Goal: Transaction & Acquisition: Download file/media

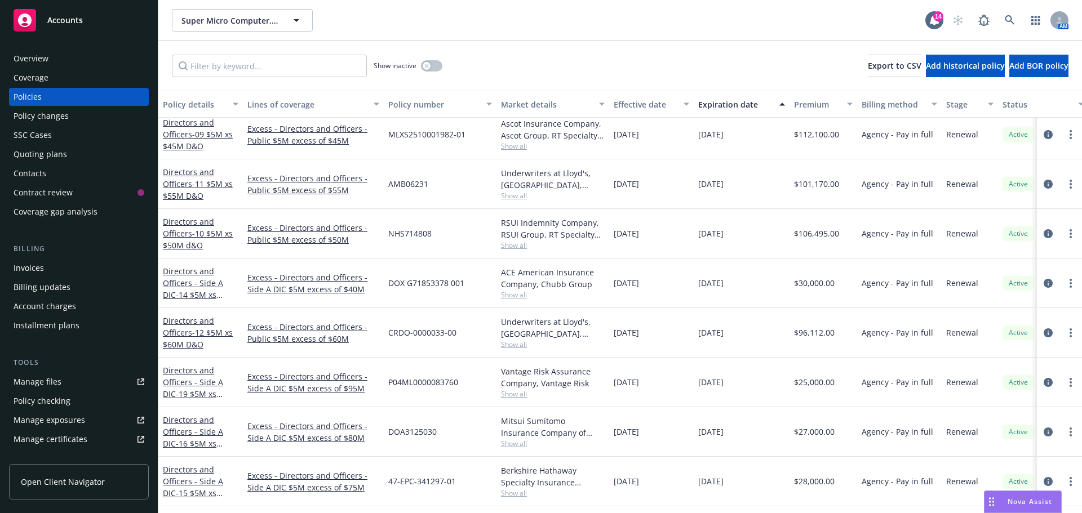
scroll to position [845, 0]
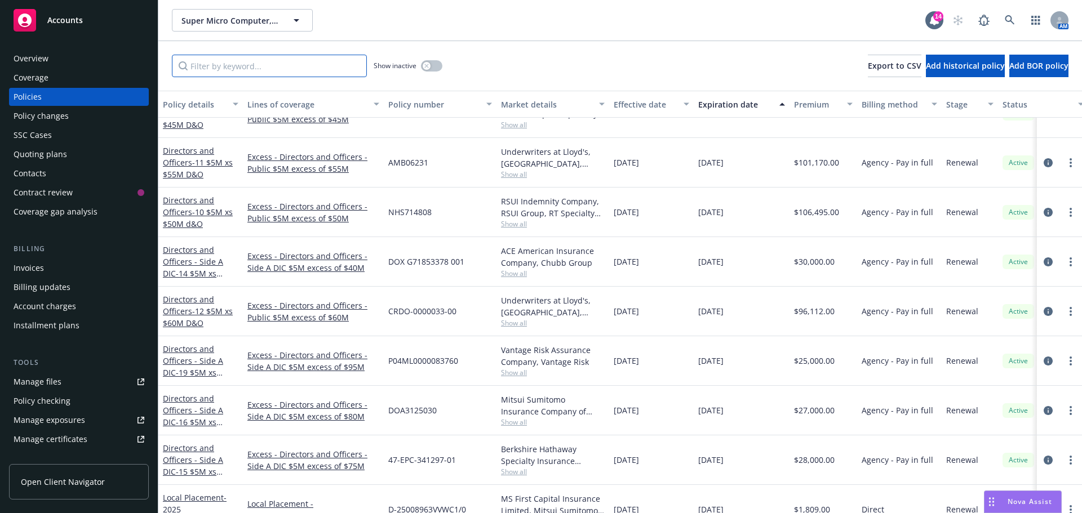
click at [233, 60] on input "Filter by keyword..." at bounding box center [269, 66] width 195 height 23
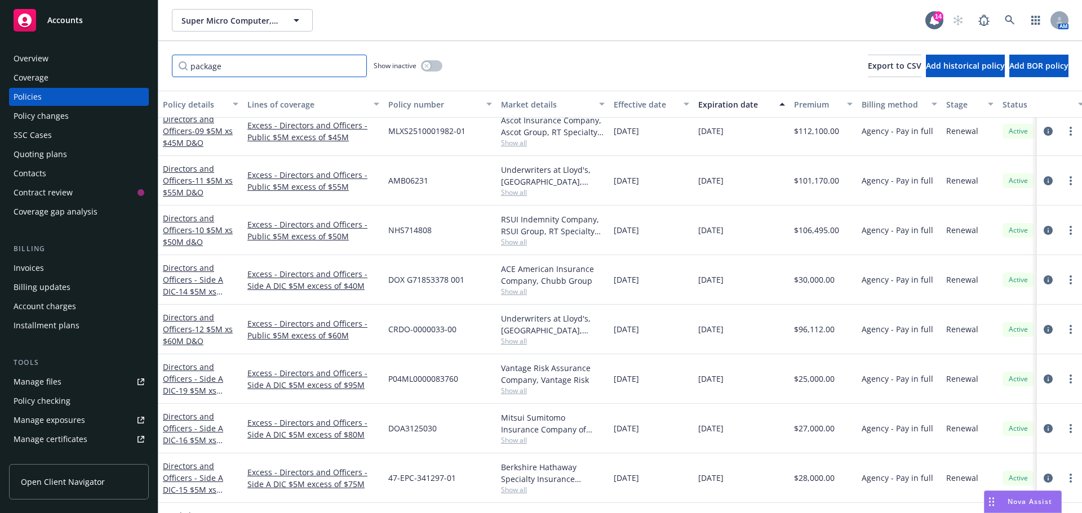
scroll to position [0, 0]
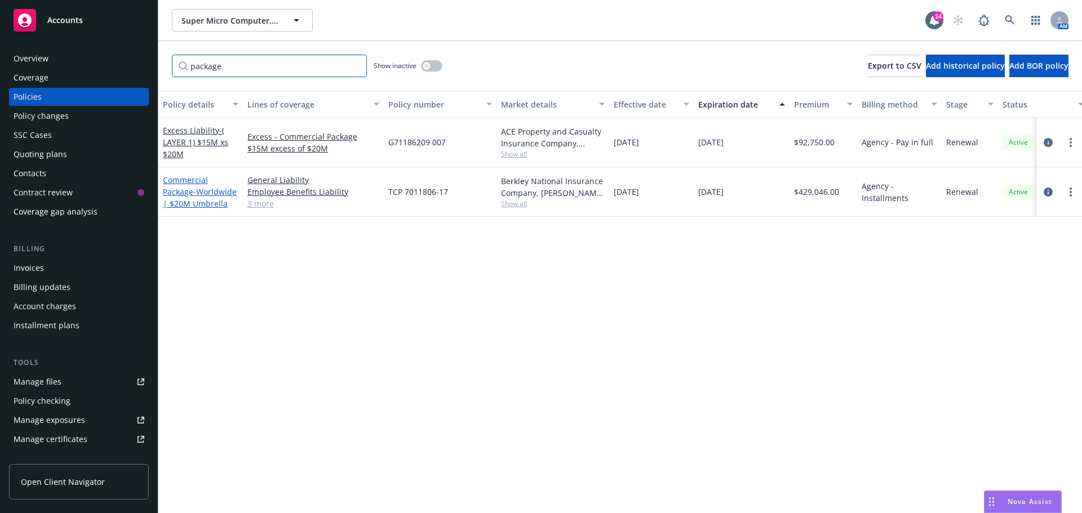
type input "package"
drag, startPoint x: 183, startPoint y: 192, endPoint x: 165, endPoint y: 195, distance: 18.3
click at [165, 195] on link "Commercial Package - Worldwide | $20M Umbrella" at bounding box center [200, 192] width 74 height 34
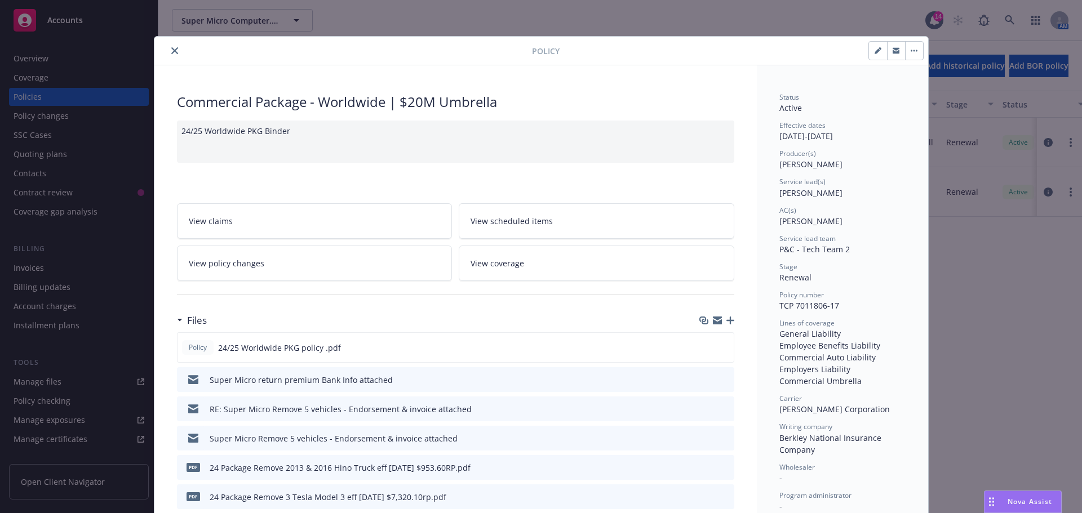
drag, startPoint x: 170, startPoint y: 51, endPoint x: 189, endPoint y: 62, distance: 21.5
click at [171, 51] on icon "close" at bounding box center [174, 50] width 7 height 7
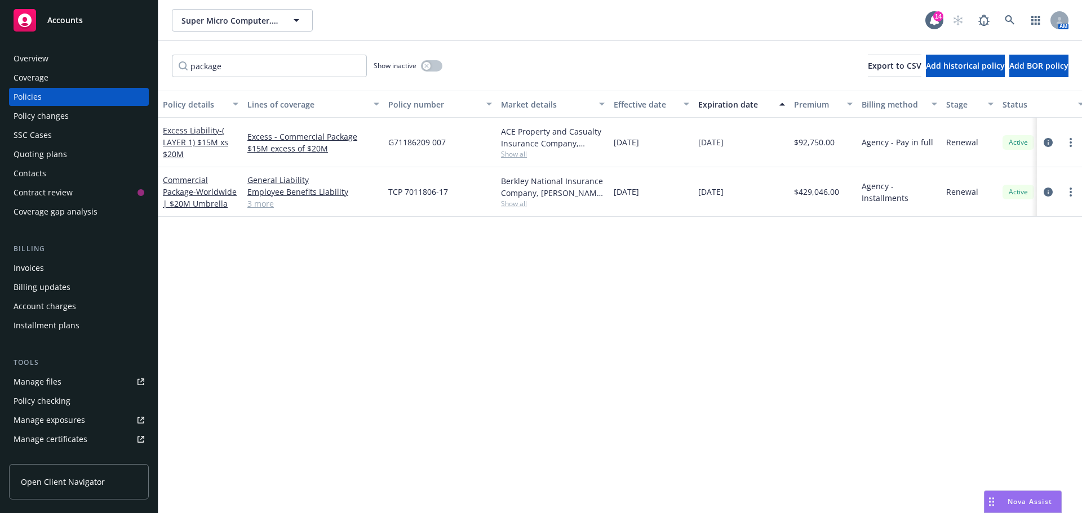
click at [38, 387] on div "Manage files" at bounding box center [38, 382] width 48 height 18
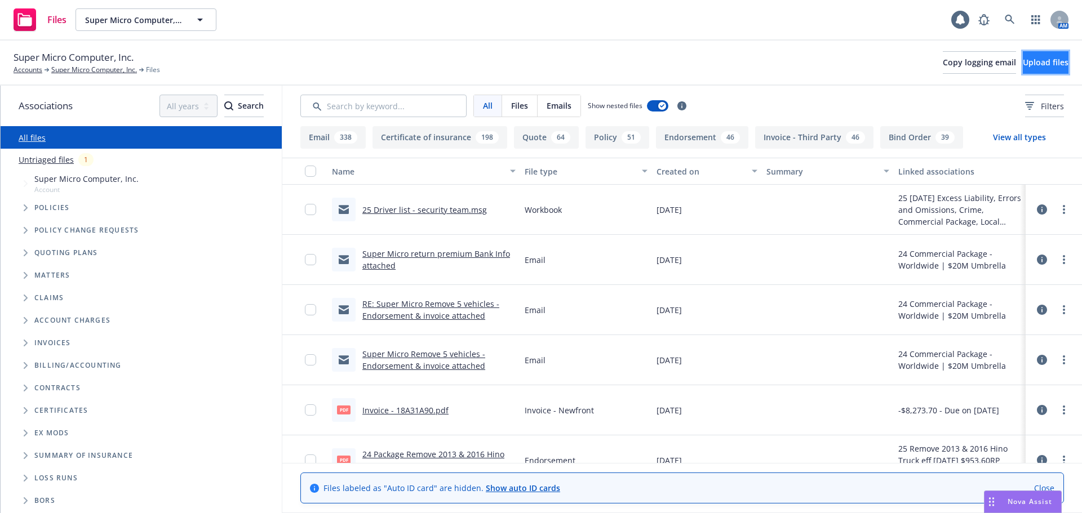
click at [1023, 61] on span "Upload files" at bounding box center [1046, 62] width 46 height 11
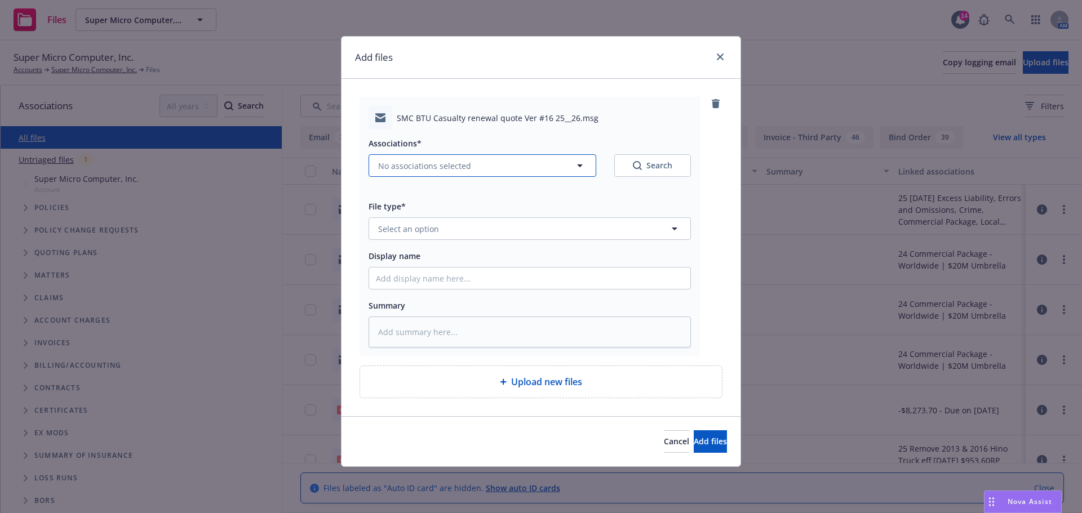
click at [409, 170] on span "No associations selected" at bounding box center [424, 166] width 93 height 12
type textarea "x"
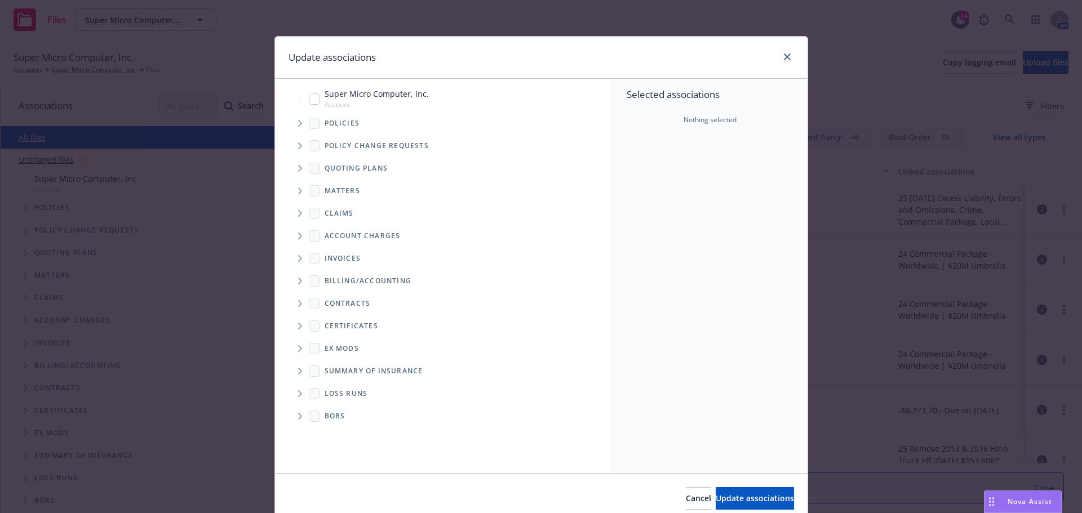
drag, startPoint x: 295, startPoint y: 169, endPoint x: 313, endPoint y: 174, distance: 18.7
click at [298, 169] on icon "Tree Example" at bounding box center [300, 168] width 5 height 7
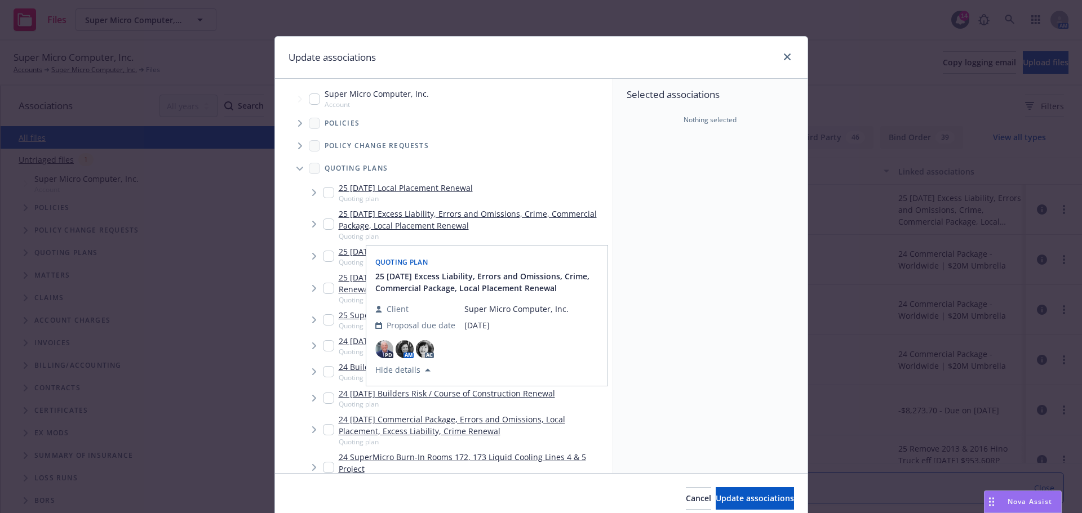
click at [323, 224] on input "Tree Example" at bounding box center [328, 224] width 11 height 11
checkbox input "true"
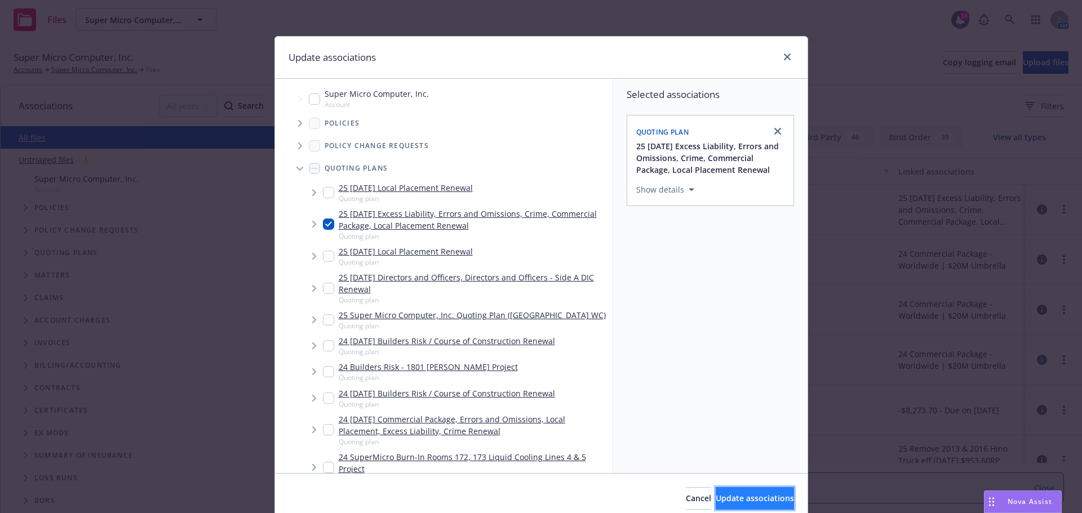
click at [719, 499] on span "Update associations" at bounding box center [755, 498] width 78 height 11
type textarea "x"
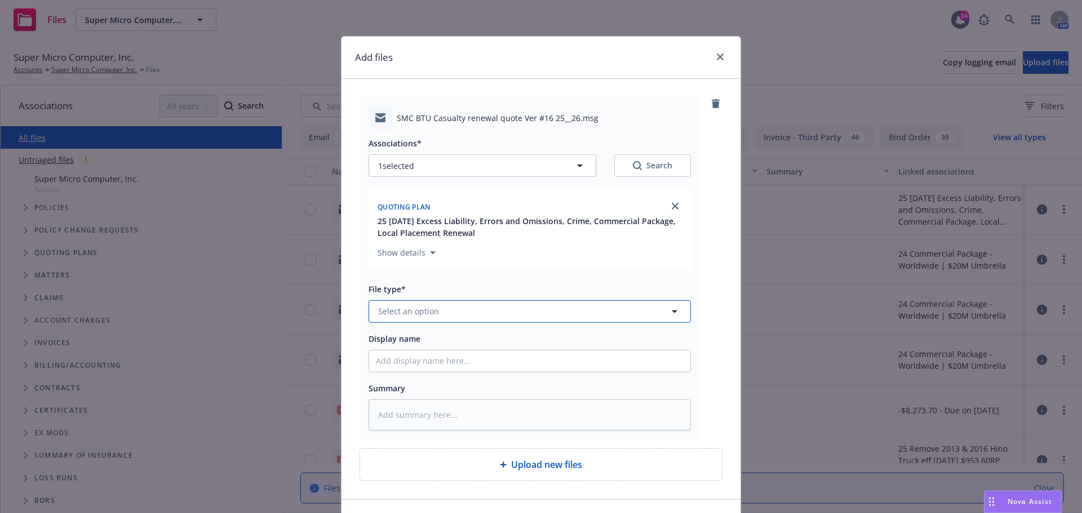
click at [441, 307] on button "Select an option" at bounding box center [530, 311] width 322 height 23
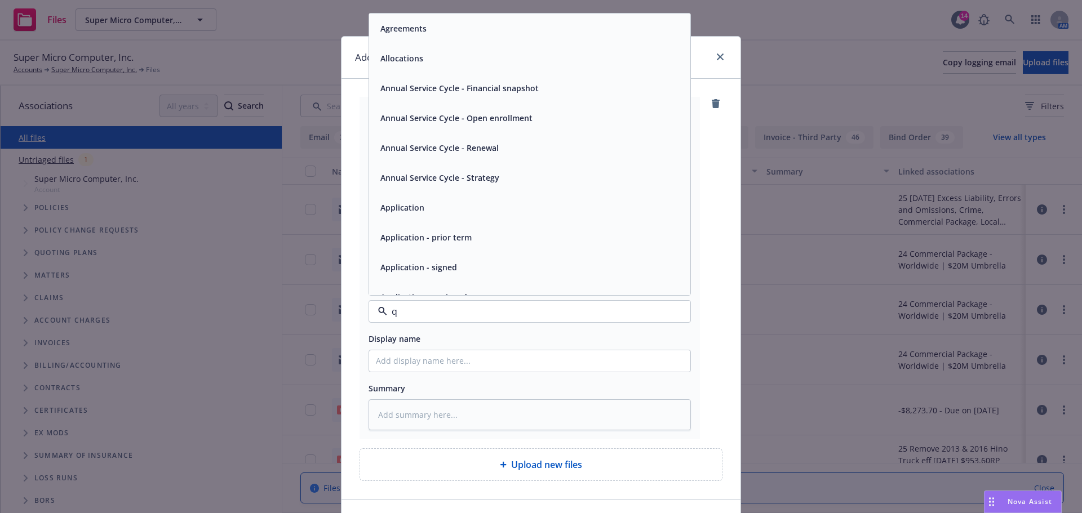
type input "qu"
click at [444, 262] on div "Quote received" at bounding box center [530, 267] width 308 height 16
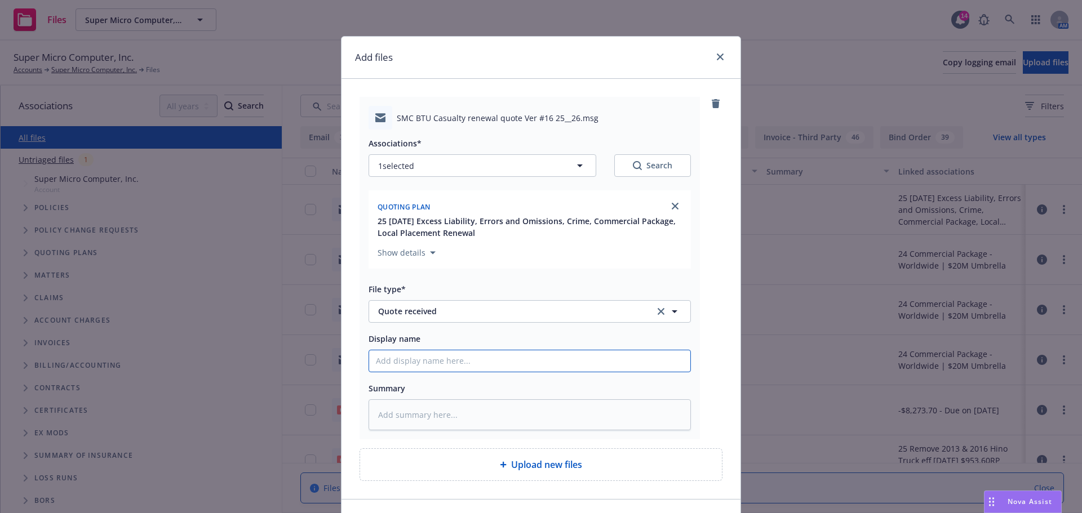
click at [430, 362] on input "Display name" at bounding box center [529, 360] width 321 height 21
type textarea "x"
type input "2"
type textarea "x"
type input "25"
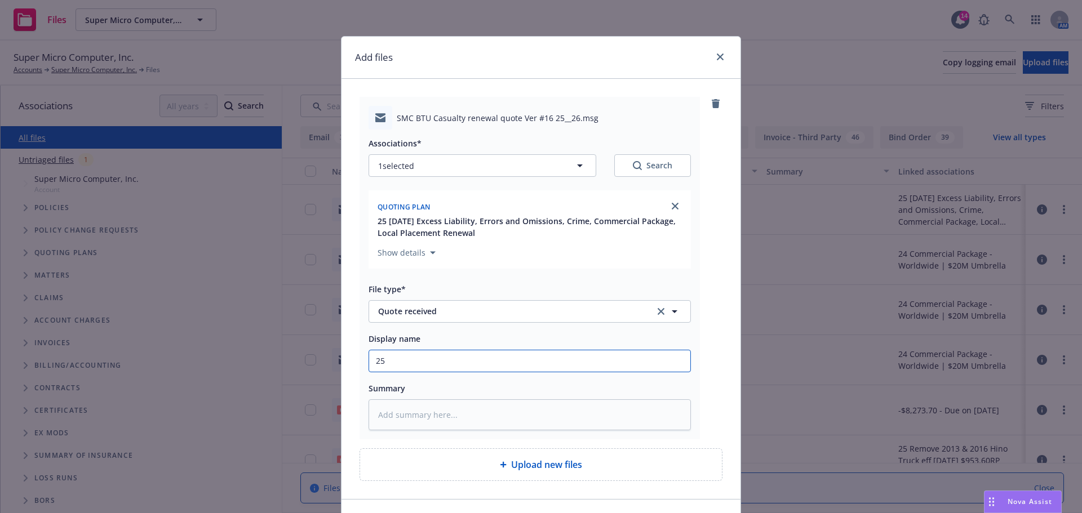
type textarea "x"
type input "25"
type textarea "x"
type input "25 B"
type textarea "x"
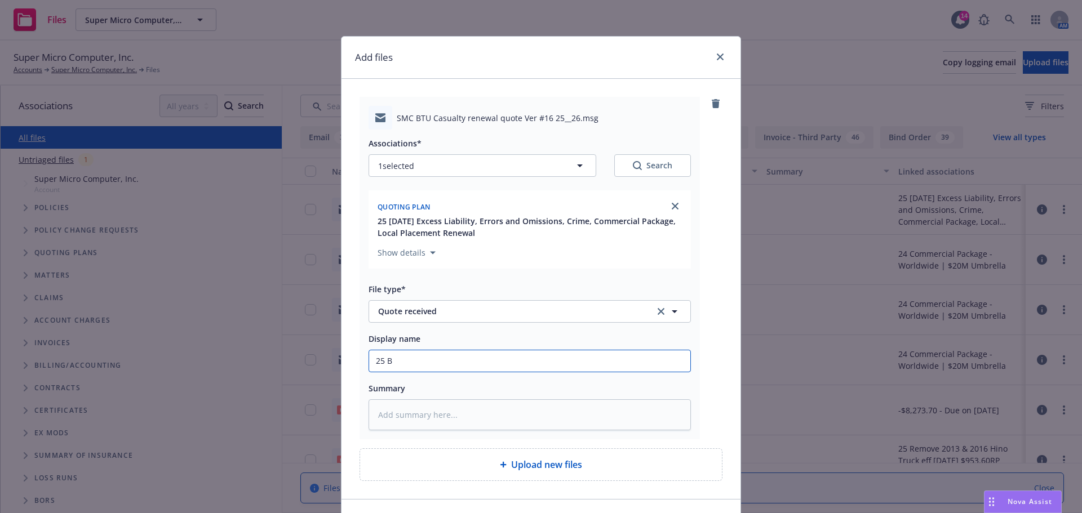
type input "25 BT"
type textarea "x"
type input "25 BTU"
type textarea "x"
type input "25 BTU"
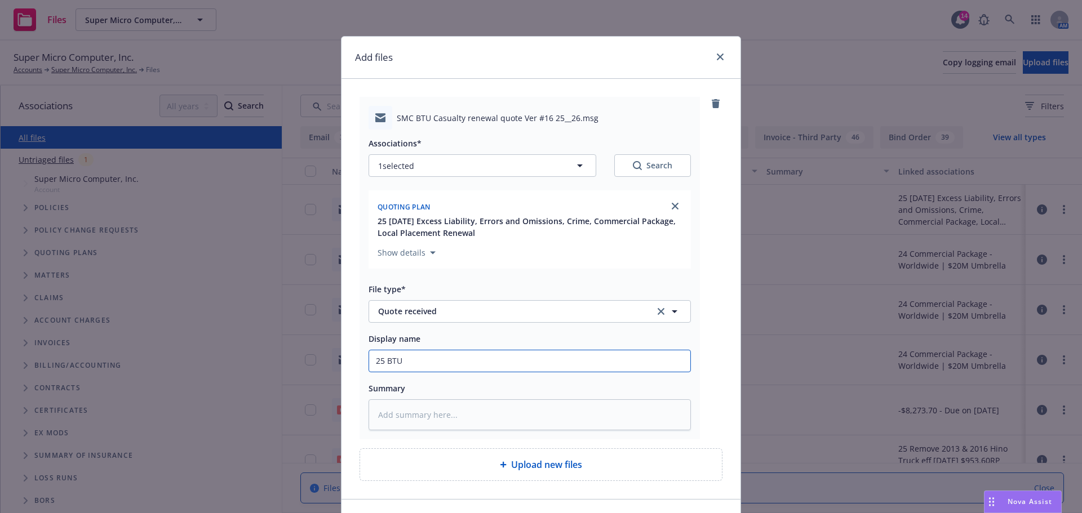
type textarea "x"
type input "25 BTU Q"
type textarea "x"
type input "25 BTU Qu"
type textarea "x"
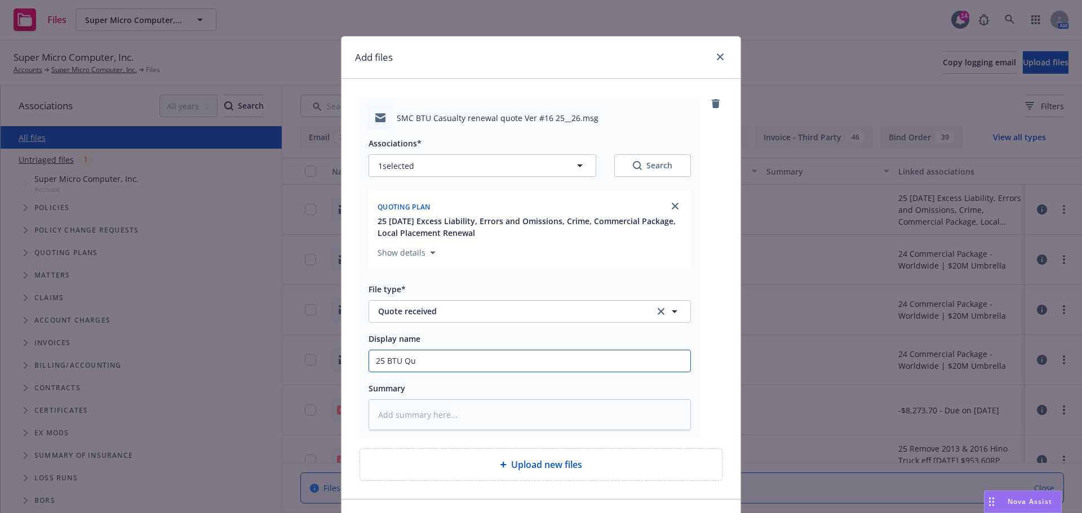
type input "25 BTU Quo"
type textarea "x"
type input "25 BTU Quot"
type textarea "x"
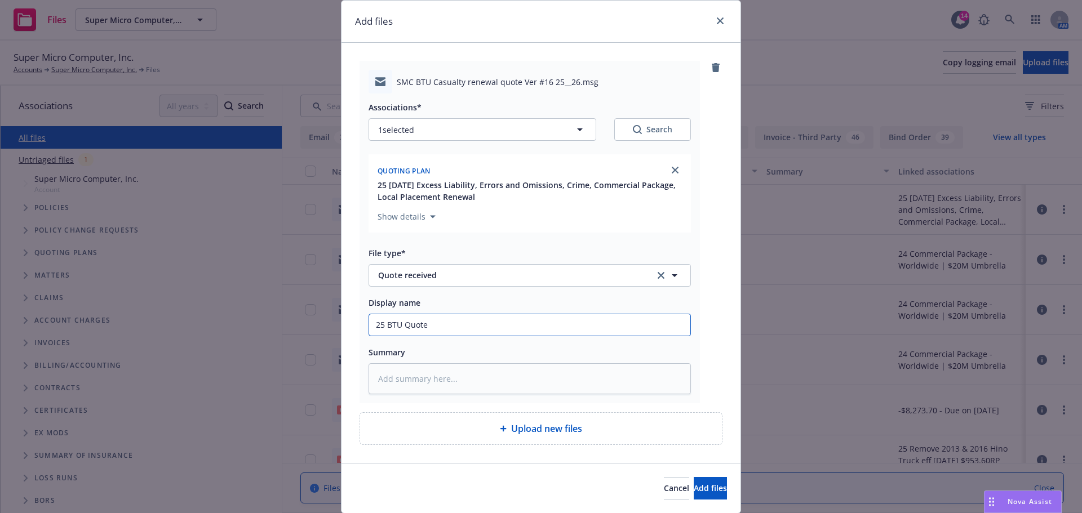
scroll to position [73, 0]
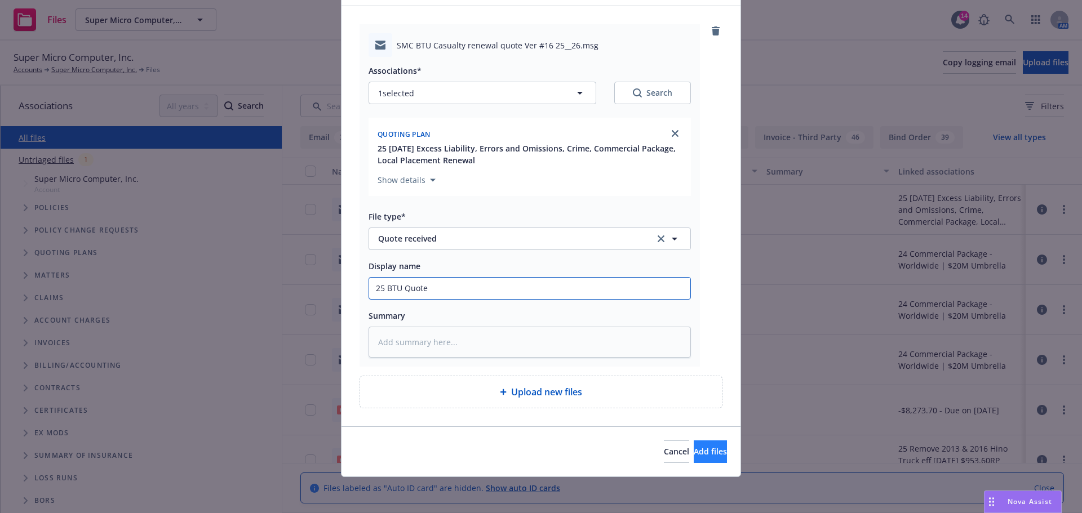
type input "25 BTU Quote"
click at [694, 453] on span "Add files" at bounding box center [710, 451] width 33 height 11
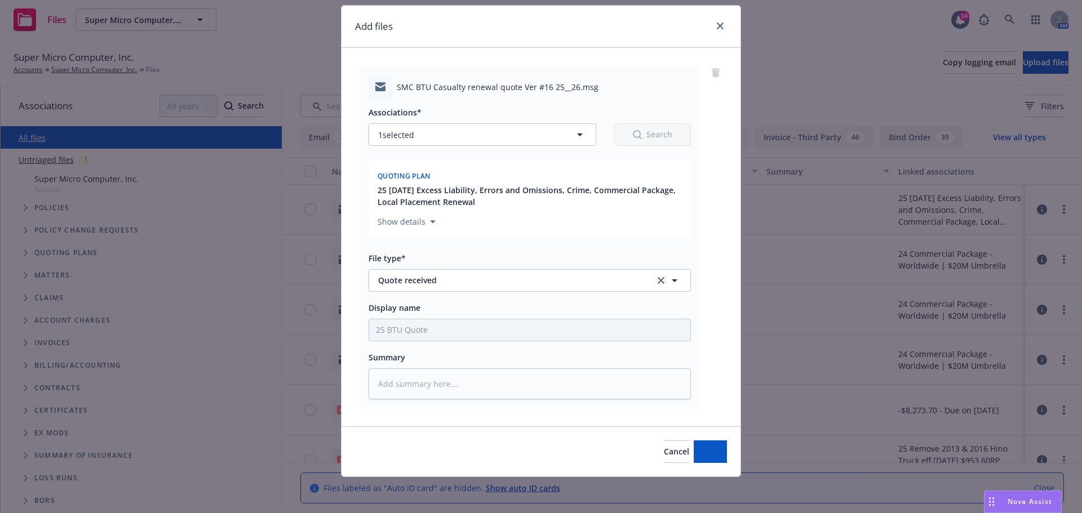
scroll to position [31, 0]
type textarea "x"
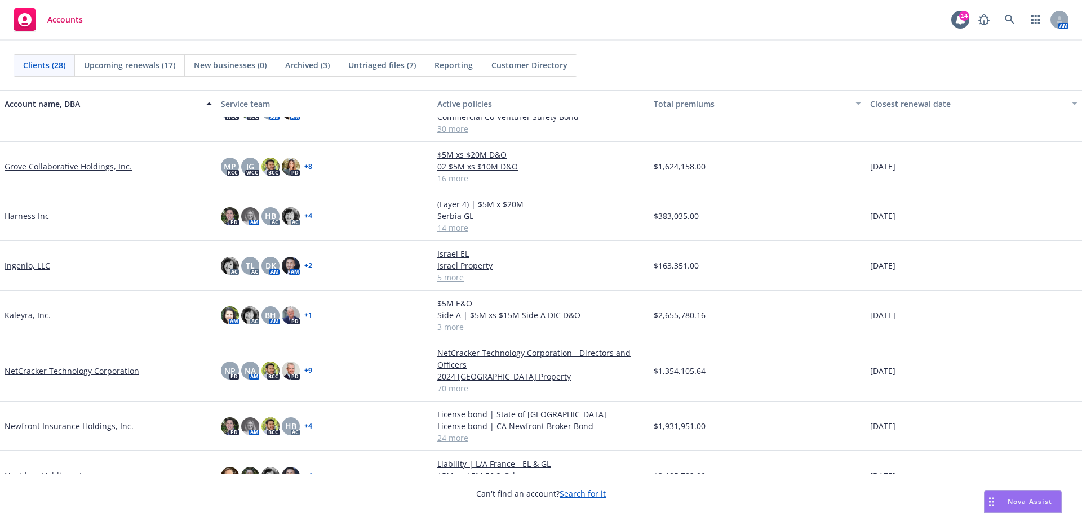
scroll to position [282, 0]
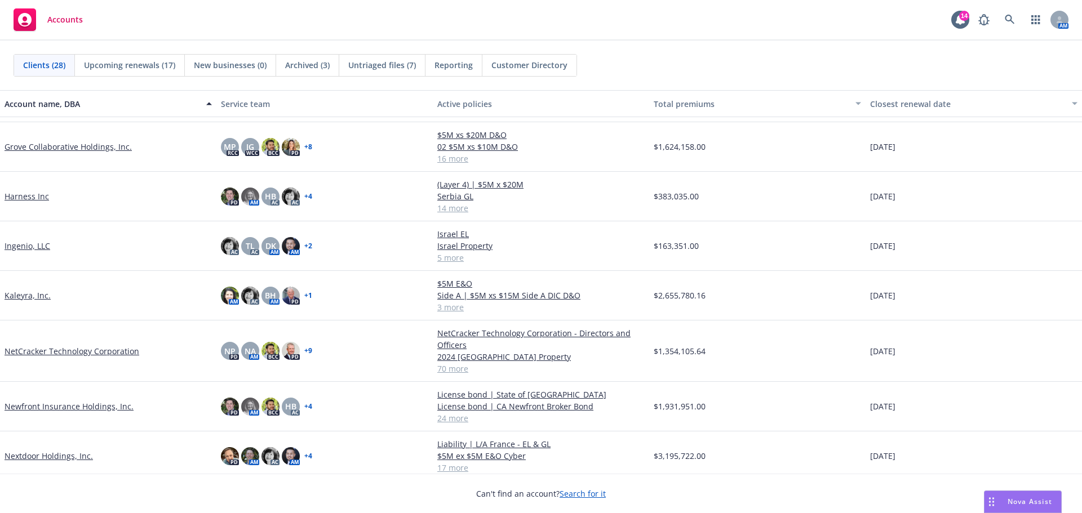
click at [95, 408] on link "Newfront Insurance Holdings, Inc." at bounding box center [69, 407] width 129 height 12
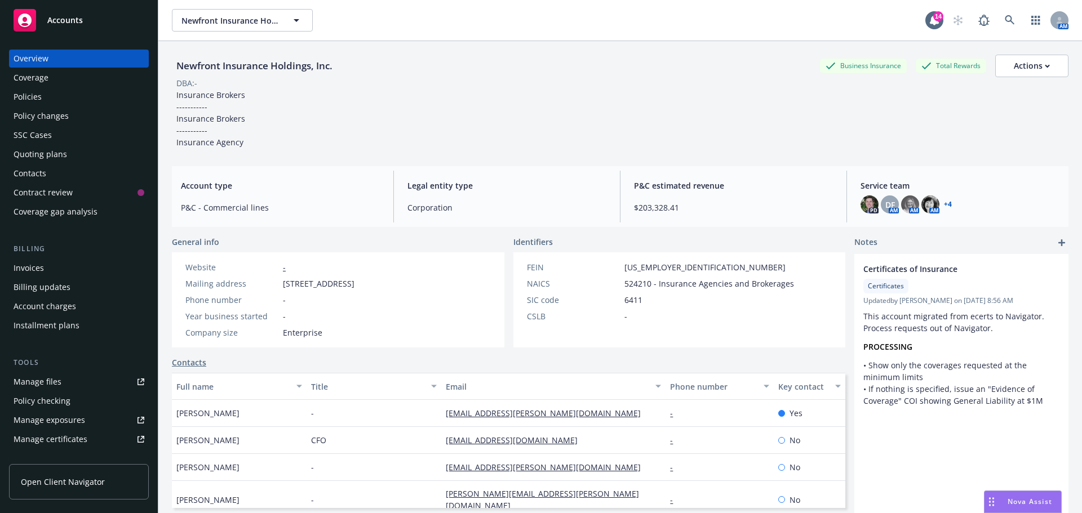
click at [77, 104] on div "Policies" at bounding box center [79, 97] width 131 height 18
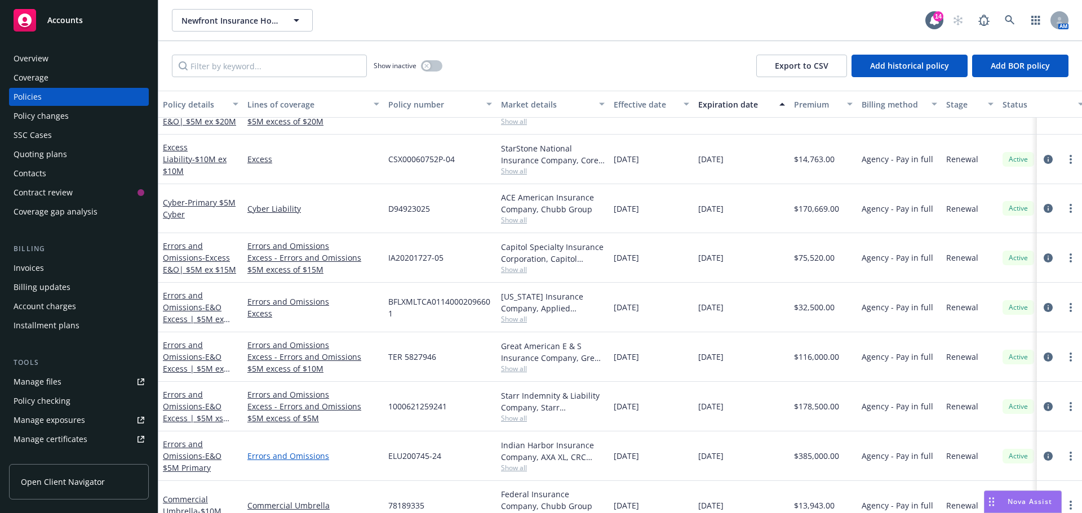
scroll to position [451, 0]
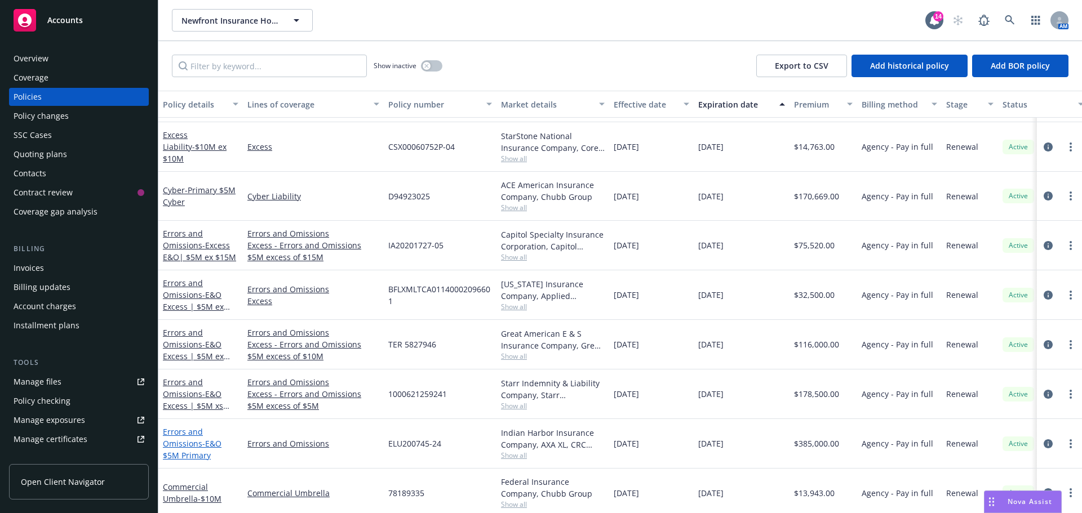
click at [171, 440] on link "Errors and Omissions - E&O $5M Primary" at bounding box center [192, 444] width 59 height 34
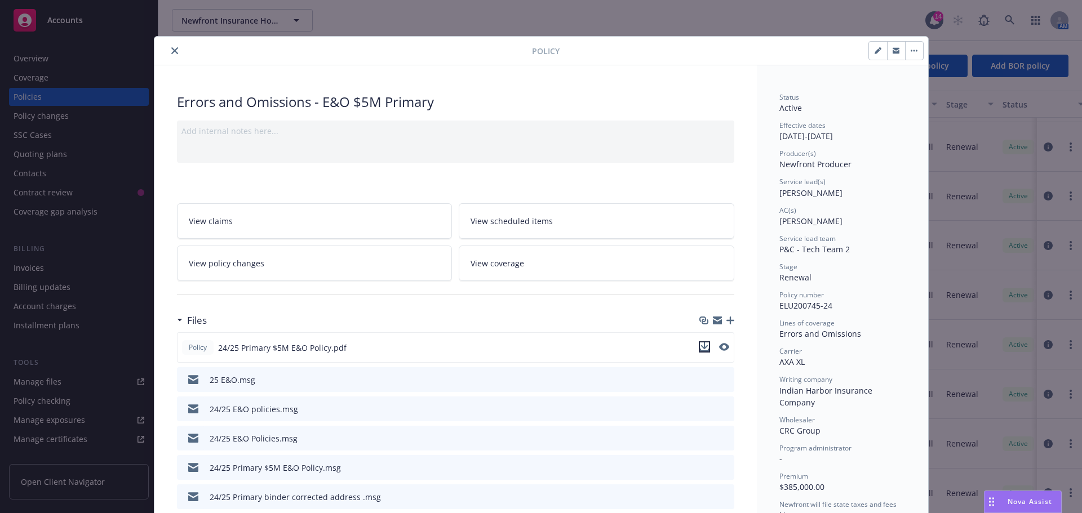
click at [703, 347] on icon "download file" at bounding box center [704, 347] width 9 height 9
click at [174, 55] on button "close" at bounding box center [175, 51] width 14 height 14
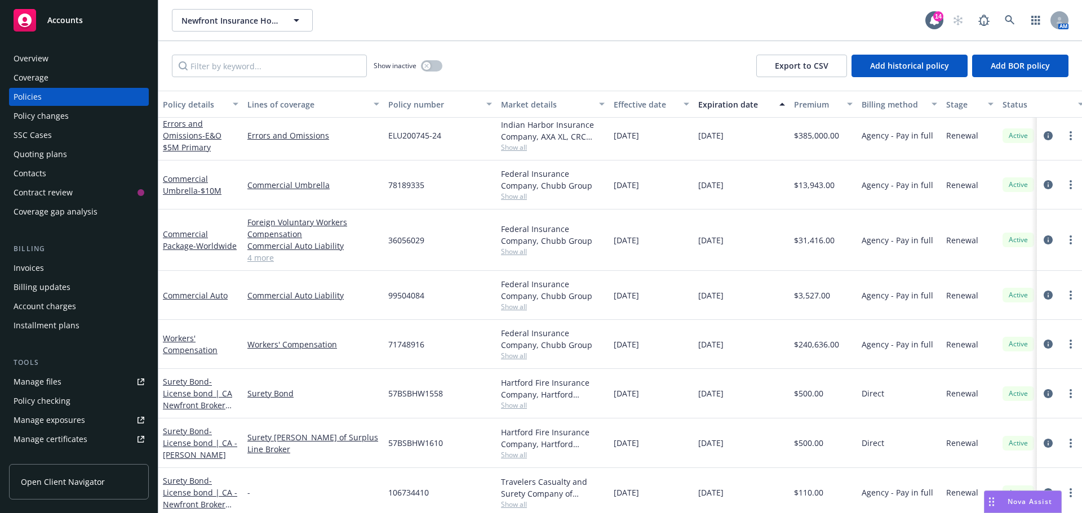
scroll to position [56, 0]
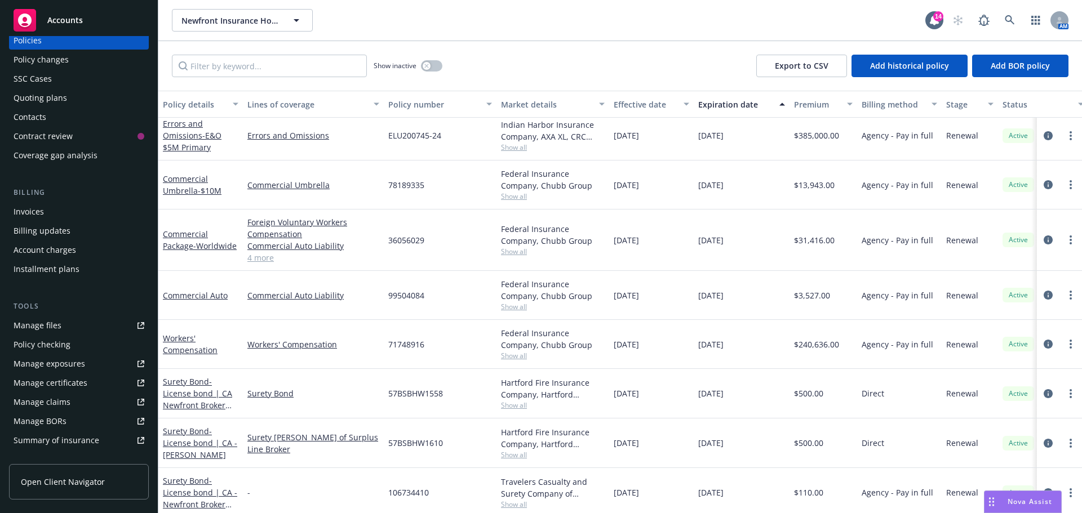
click at [75, 379] on div "Manage certificates" at bounding box center [51, 383] width 74 height 18
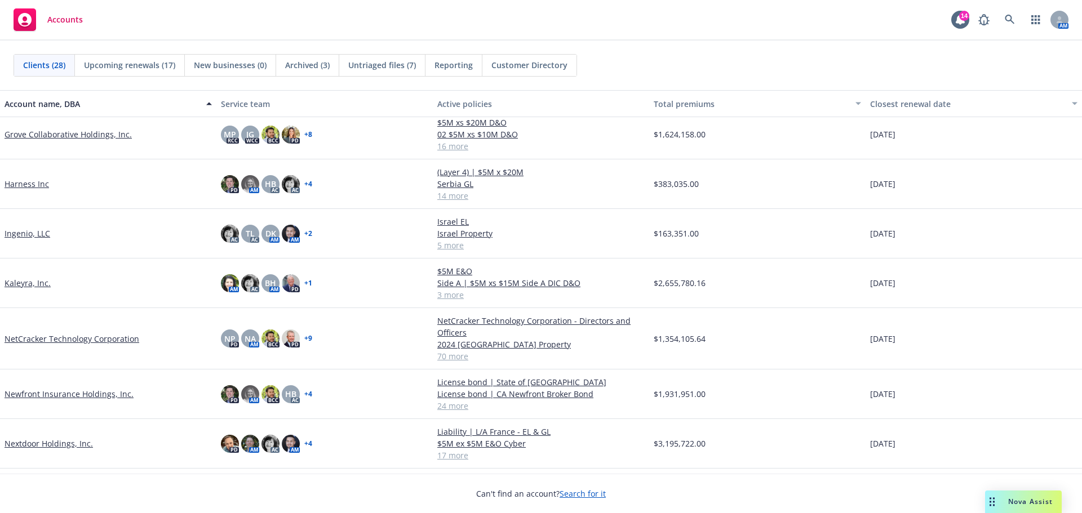
scroll to position [225, 0]
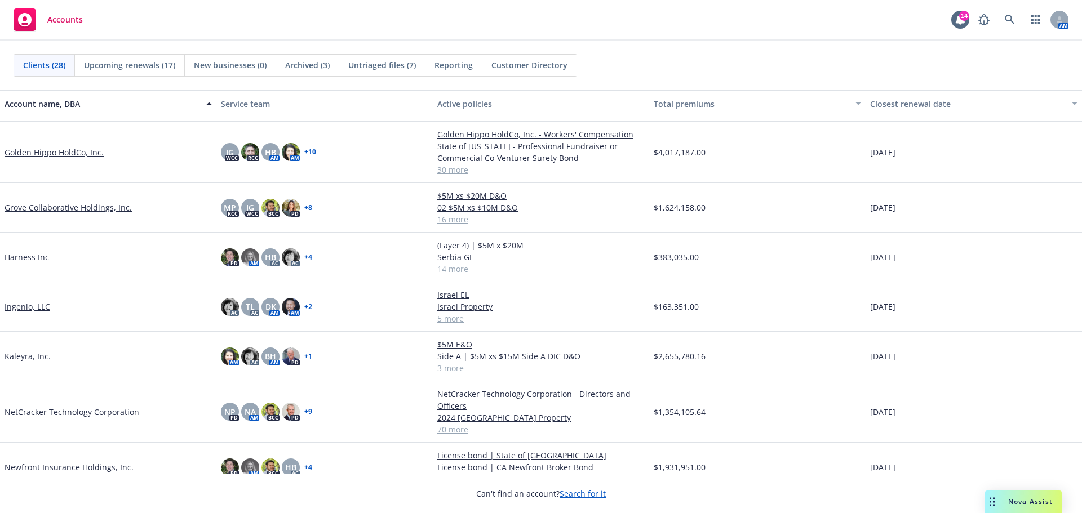
click at [25, 260] on link "Harness Inc" at bounding box center [27, 257] width 45 height 12
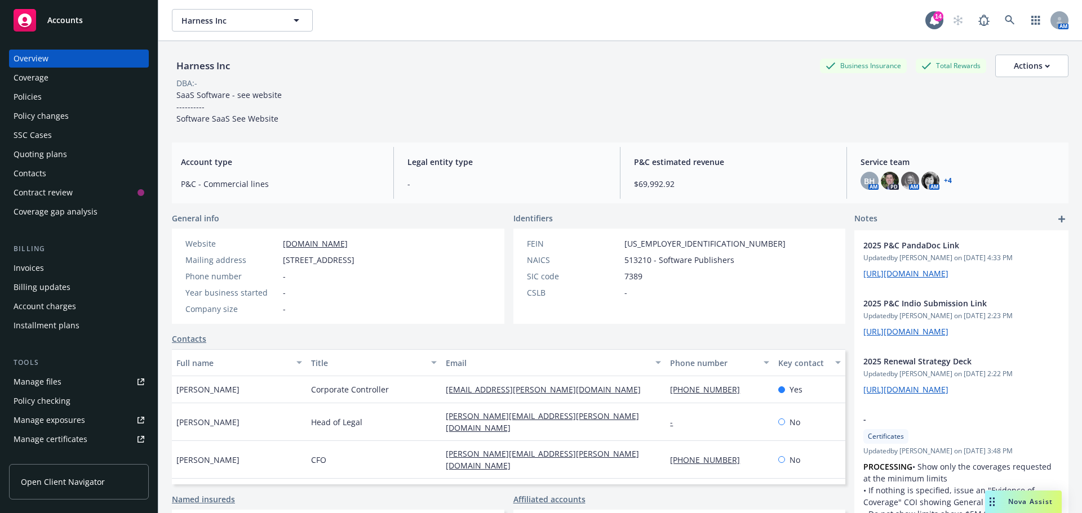
click at [39, 101] on div "Policies" at bounding box center [28, 97] width 28 height 18
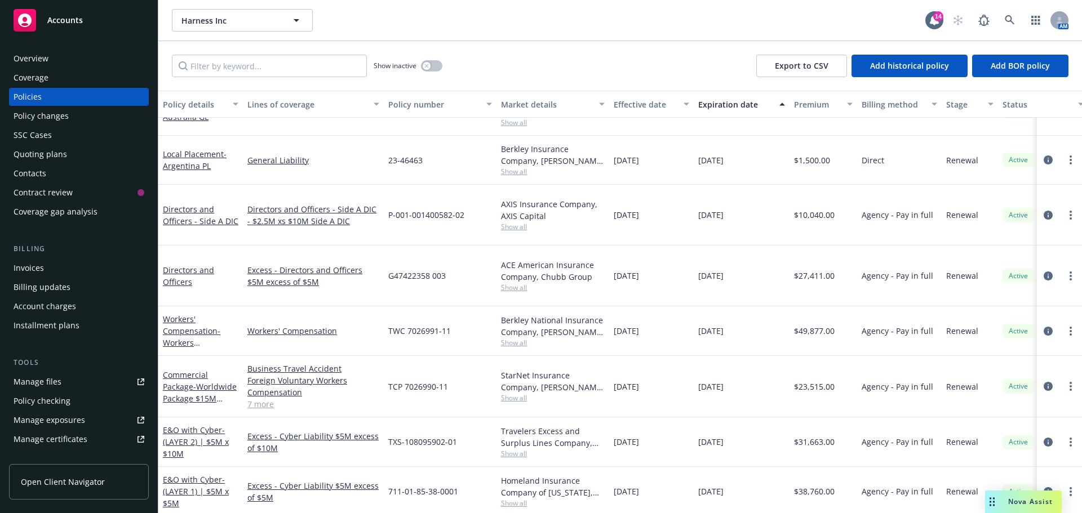
scroll to position [282, 0]
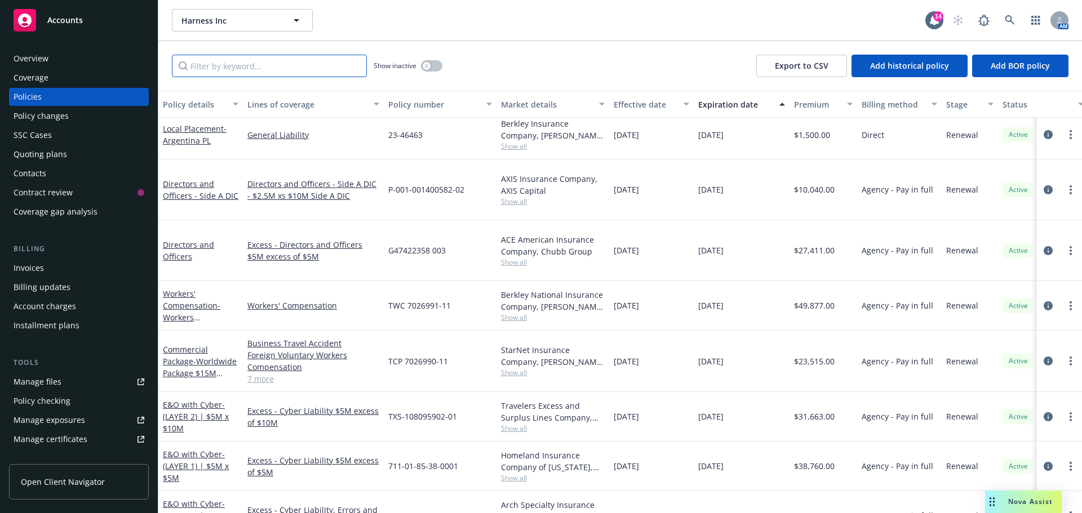
click at [247, 64] on input "Filter by keyword..." at bounding box center [269, 66] width 195 height 23
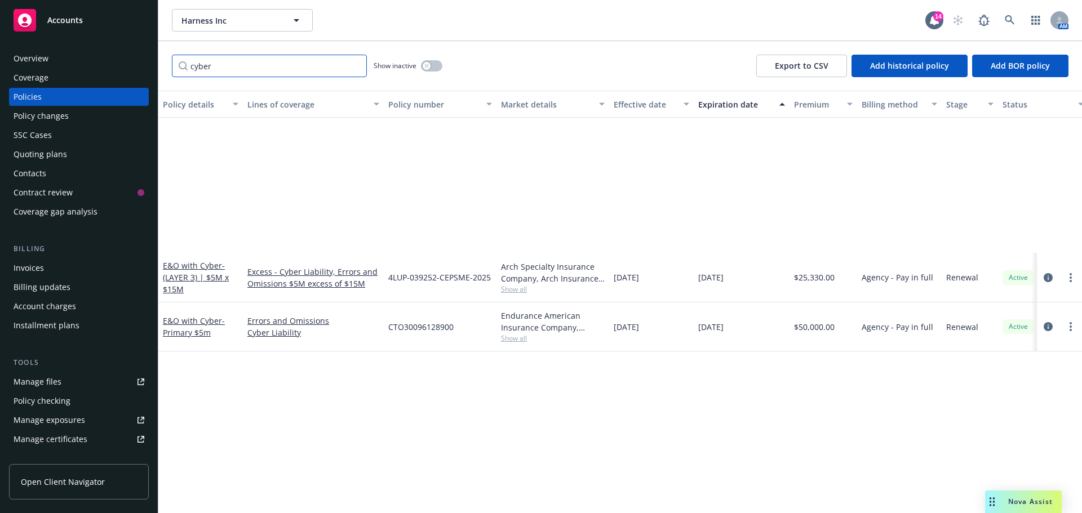
scroll to position [0, 0]
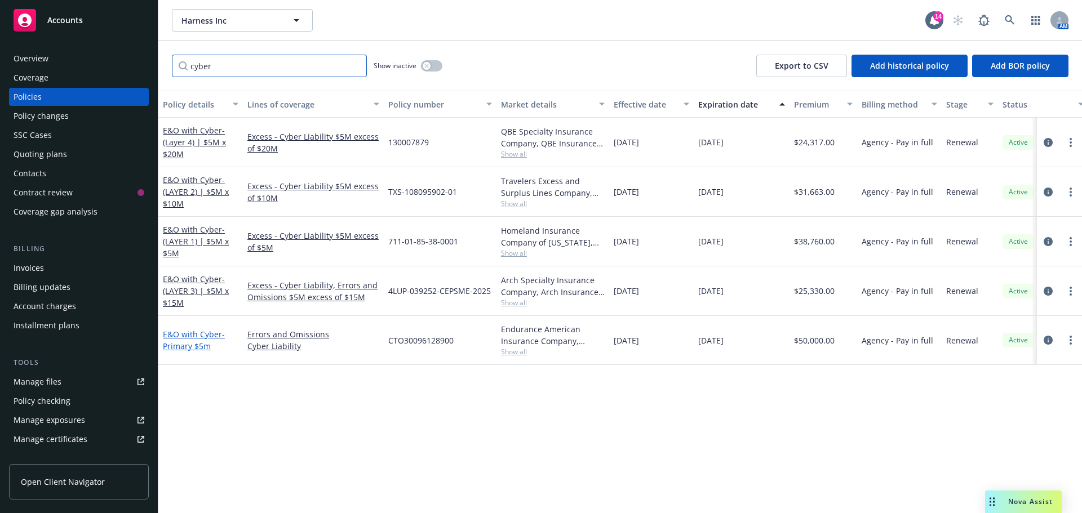
type input "cyber"
click at [183, 334] on link "E&O with Cyber - Primary $5m" at bounding box center [194, 340] width 62 height 23
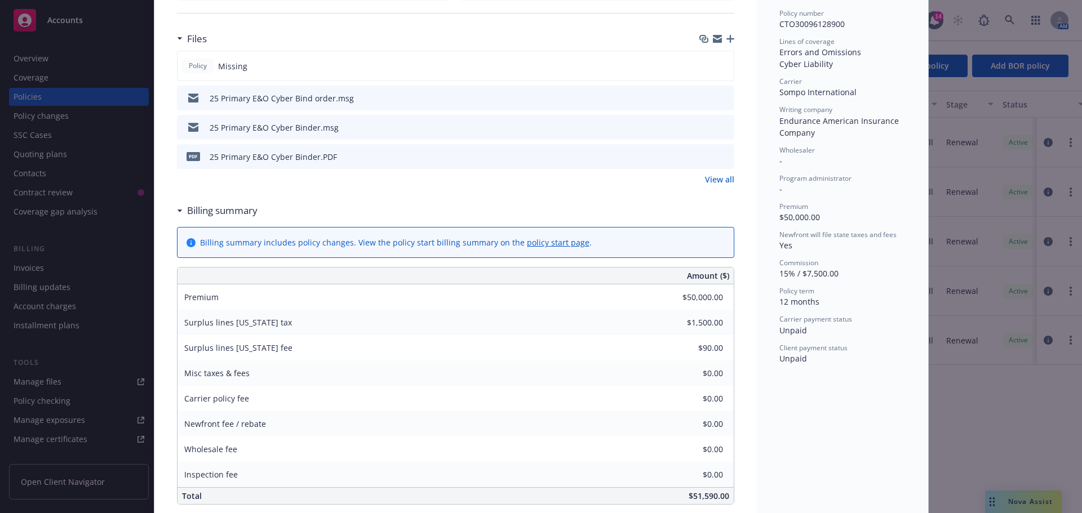
scroll to position [563, 0]
